Goal: Transaction & Acquisition: Purchase product/service

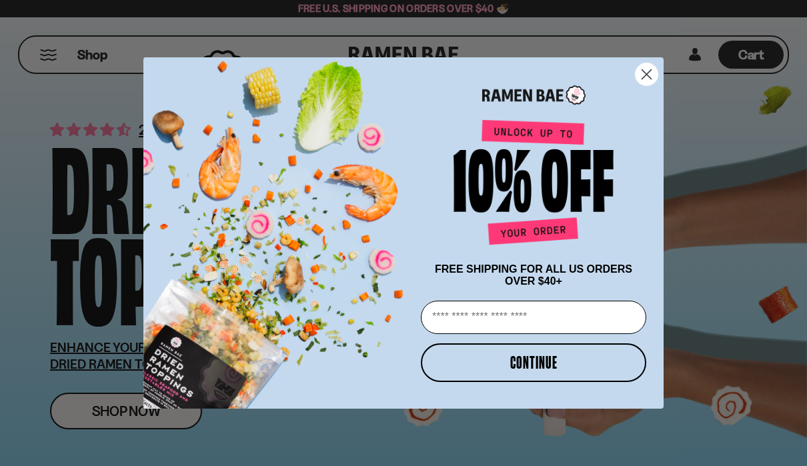
click at [654, 73] on circle "Close dialog" at bounding box center [647, 74] width 22 height 22
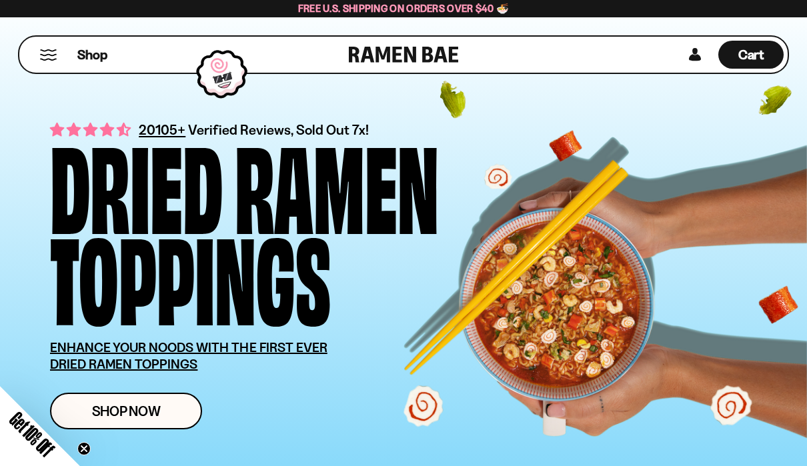
click at [105, 410] on span "Shop Now" at bounding box center [126, 411] width 69 height 14
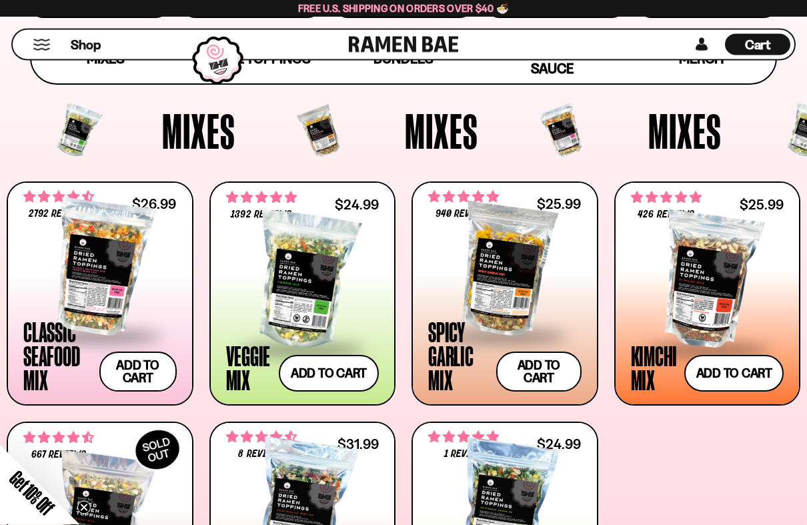
scroll to position [371, 0]
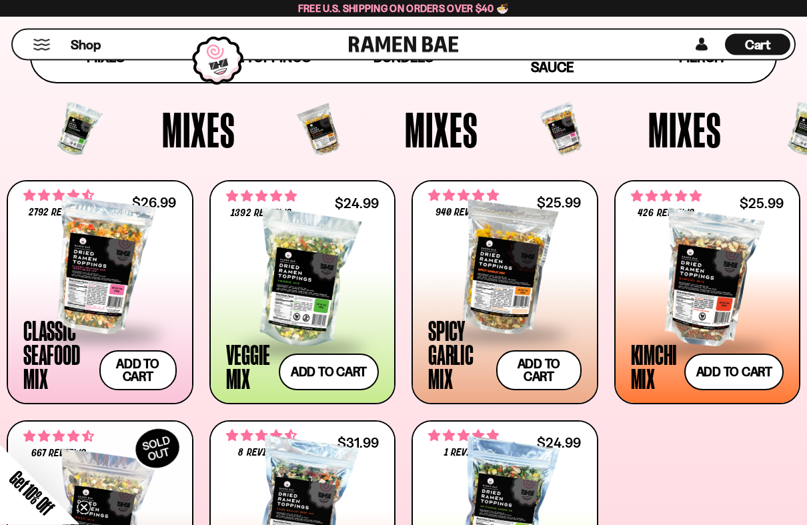
click at [541, 273] on div at bounding box center [504, 266] width 153 height 133
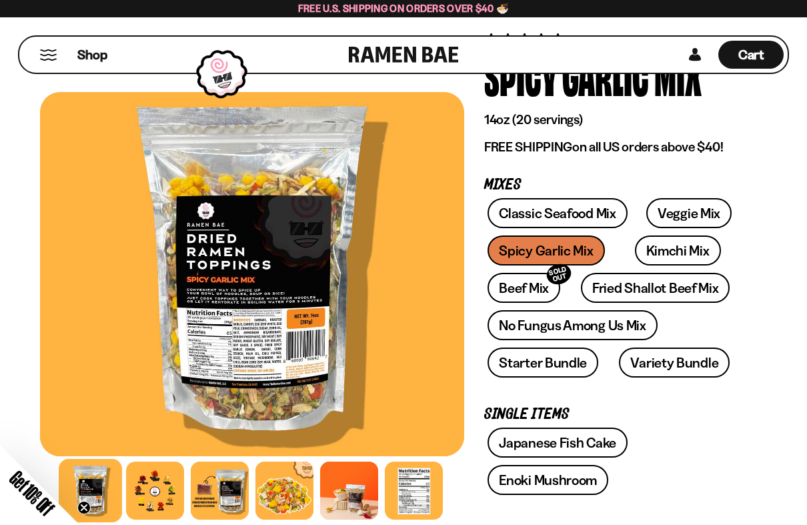
scroll to position [90, 0]
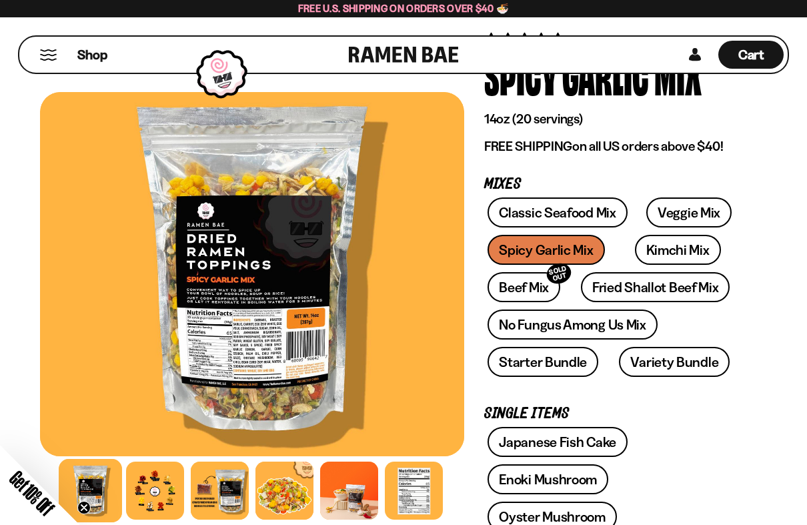
click at [569, 361] on link "Starter Bundle" at bounding box center [543, 362] width 111 height 30
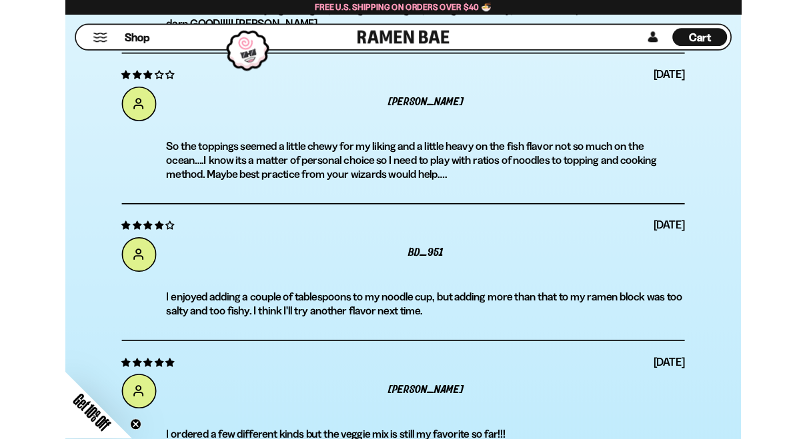
scroll to position [4766, 0]
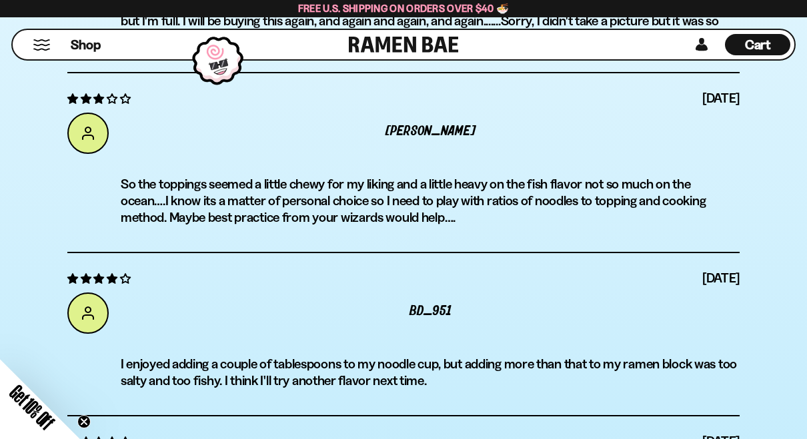
click at [39, 47] on button "Mobile Menu Trigger" at bounding box center [42, 44] width 18 height 11
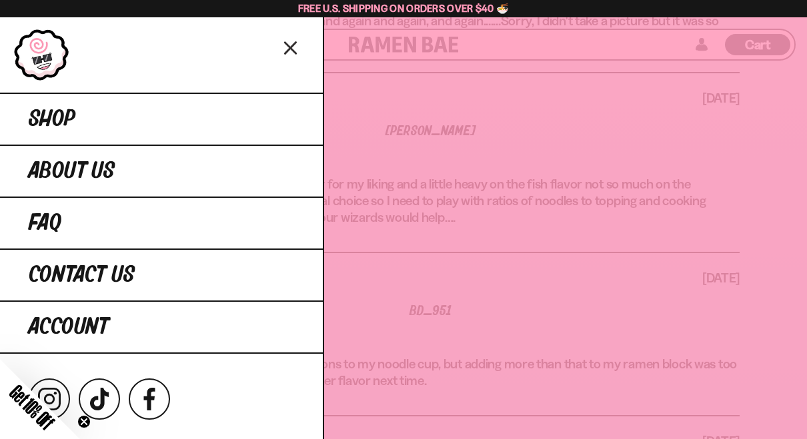
click at [43, 113] on span "Shop" at bounding box center [52, 119] width 47 height 24
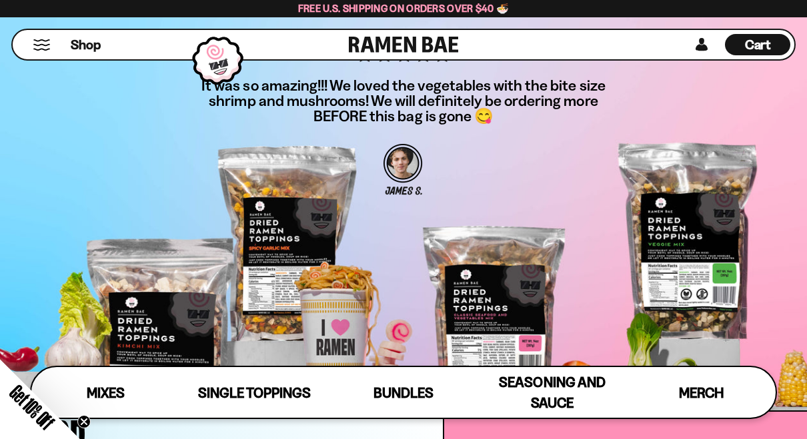
scroll to position [3461, 0]
